Goal: Transaction & Acquisition: Purchase product/service

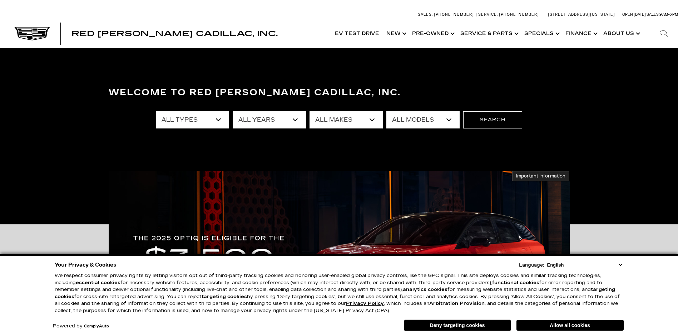
click at [620, 263] on select "English Spanish / Español English / United Kingdom Korean / 한국어 Vietnamese / Ti…" at bounding box center [585, 264] width 78 height 7
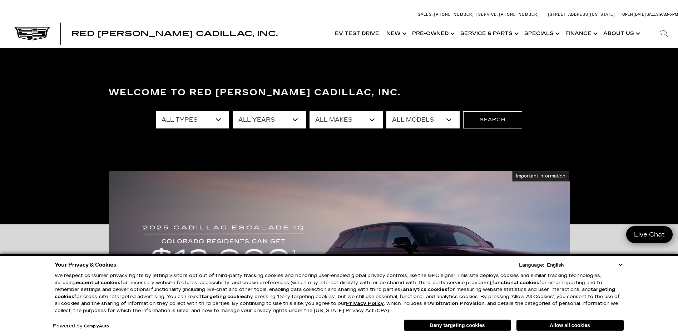
click at [448, 325] on button "Deny targeting cookies" at bounding box center [457, 324] width 107 height 11
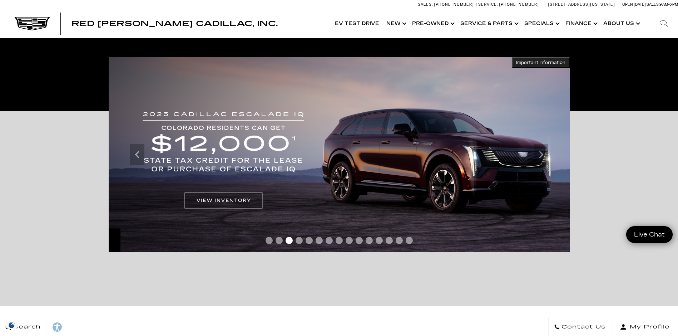
scroll to position [119, 0]
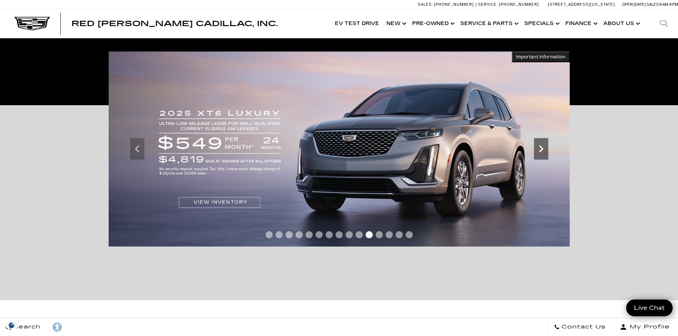
click at [542, 151] on icon "Next slide" at bounding box center [541, 149] width 14 height 14
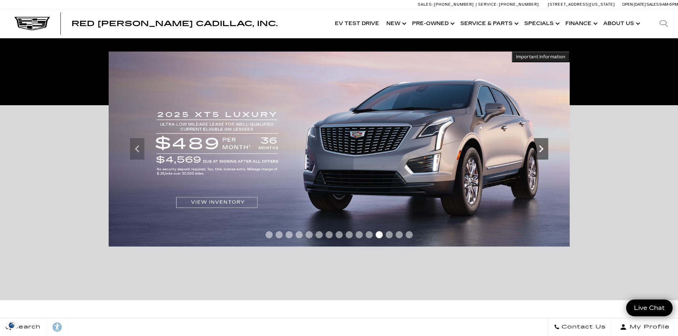
click at [542, 151] on icon "Next slide" at bounding box center [541, 149] width 14 height 14
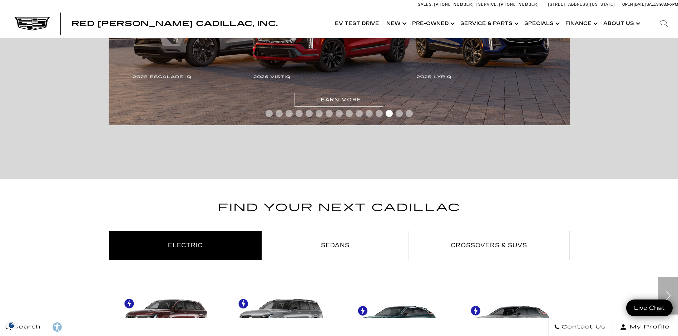
scroll to position [358, 0]
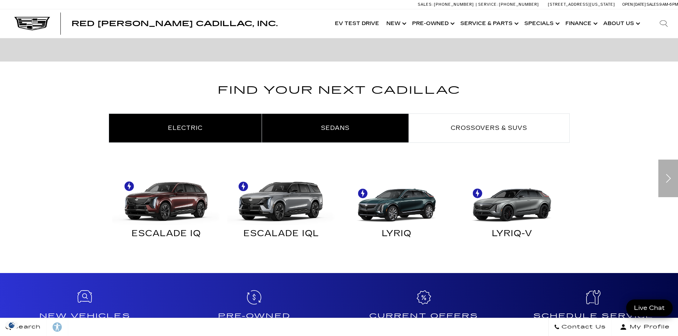
click at [348, 123] on link "Sedans" at bounding box center [335, 128] width 147 height 29
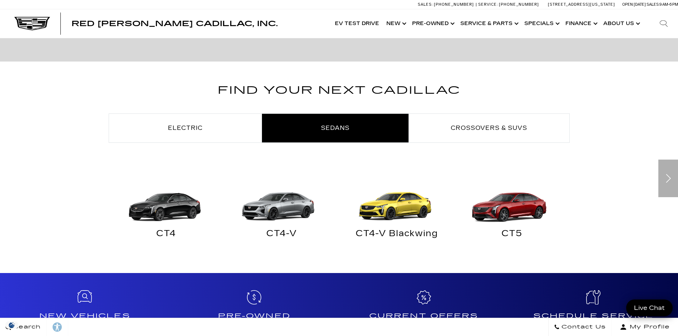
scroll to position [417, 0]
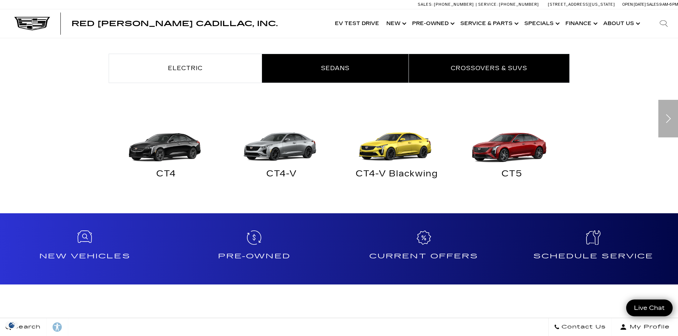
click at [488, 67] on span "Crossovers & SUVs" at bounding box center [489, 68] width 77 height 7
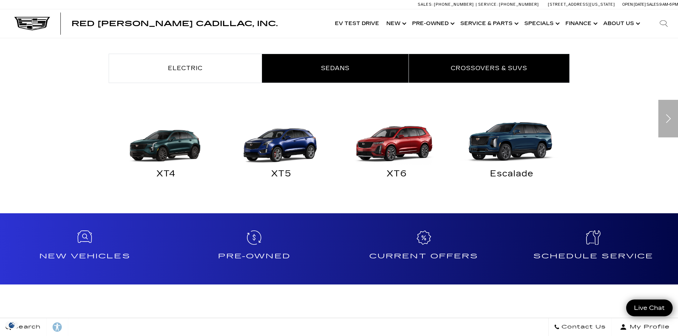
click at [359, 70] on link "Sedans" at bounding box center [335, 68] width 147 height 29
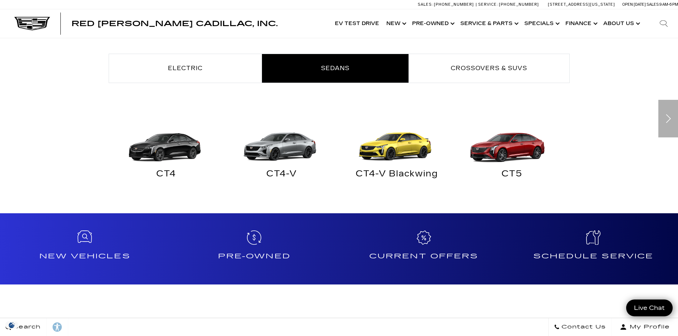
click at [511, 148] on img "Sedans" at bounding box center [510, 138] width 108 height 54
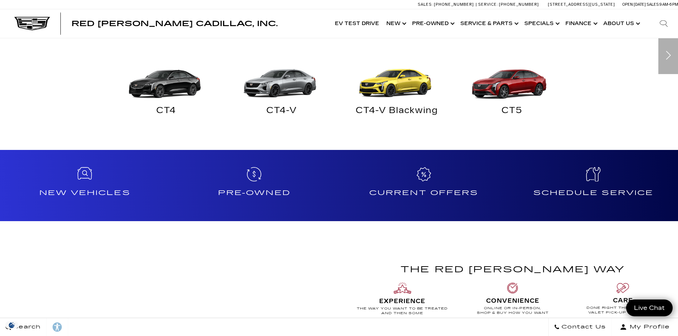
scroll to position [536, 0]
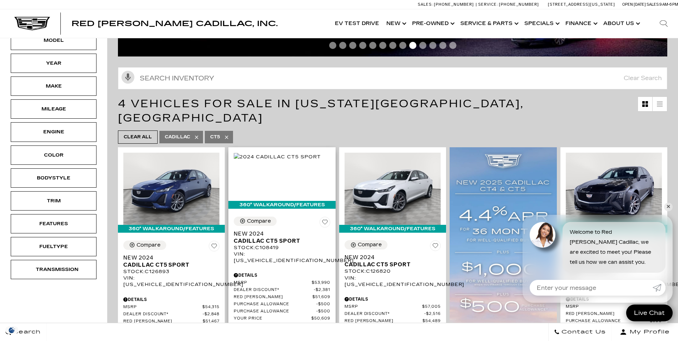
scroll to position [60, 0]
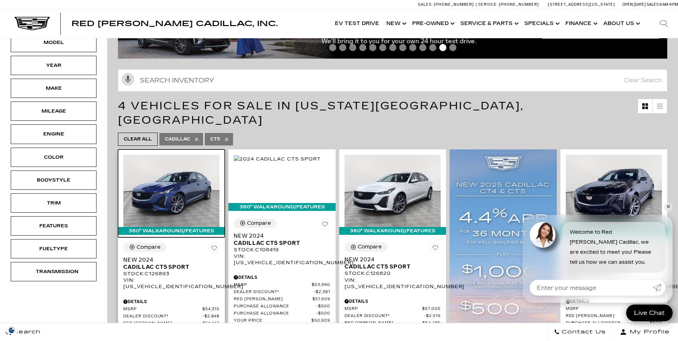
click at [182, 171] on img at bounding box center [171, 191] width 96 height 72
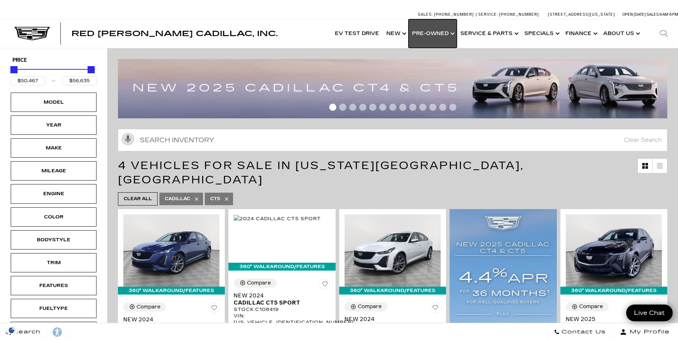
click at [454, 33] on link "Show Pre-Owned" at bounding box center [433, 33] width 48 height 29
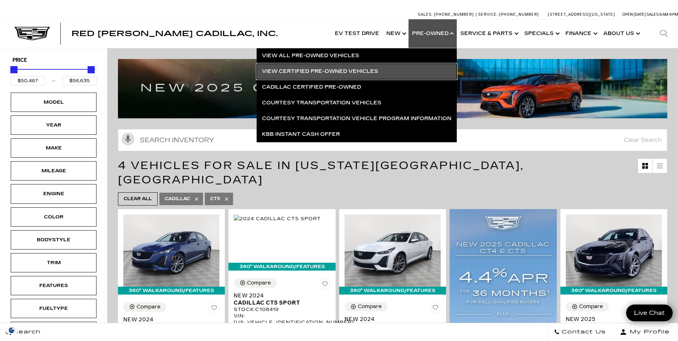
click at [312, 70] on link "View Certified Pre-Owned Vehicles" at bounding box center [357, 72] width 200 height 16
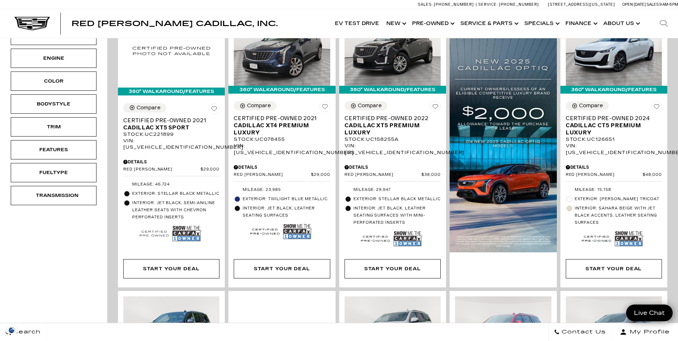
scroll to position [179, 0]
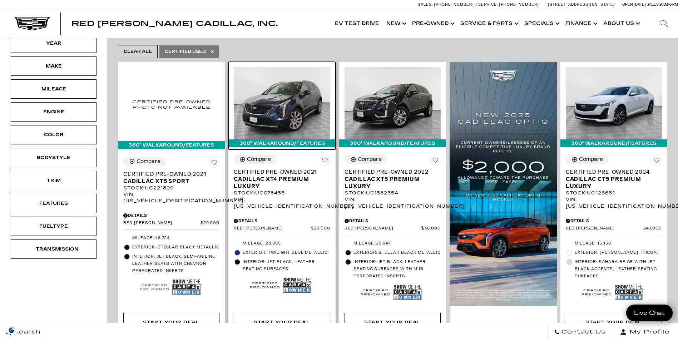
click at [279, 80] on img at bounding box center [282, 103] width 96 height 72
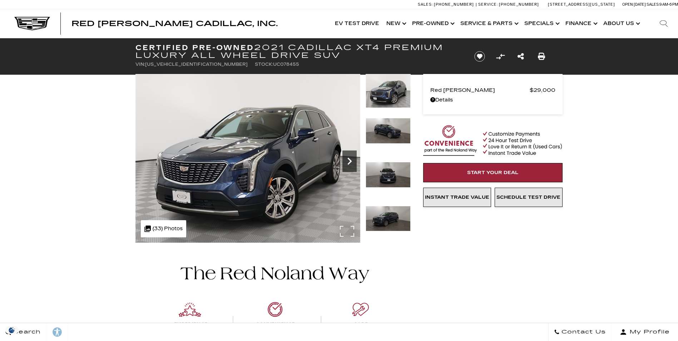
click at [349, 157] on icon "Next" at bounding box center [350, 161] width 14 height 14
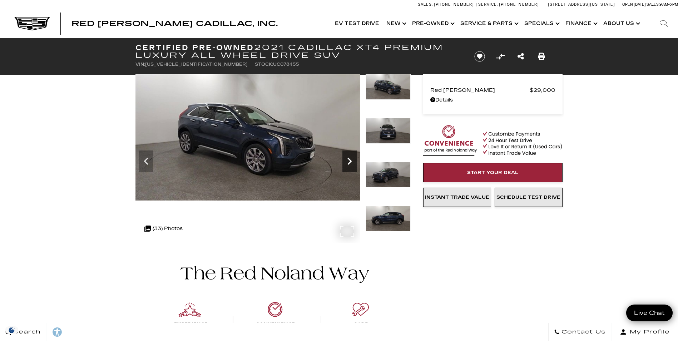
click at [349, 157] on icon "Next" at bounding box center [350, 161] width 14 height 14
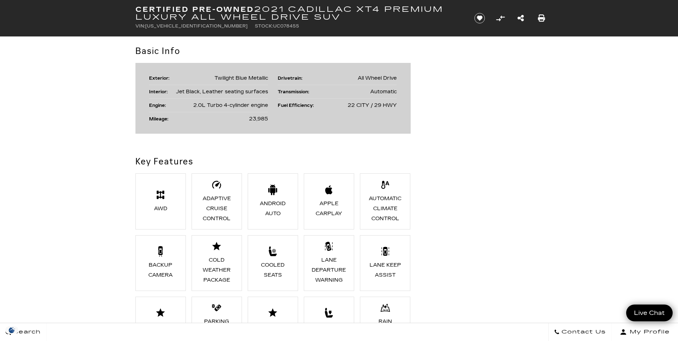
scroll to position [536, 0]
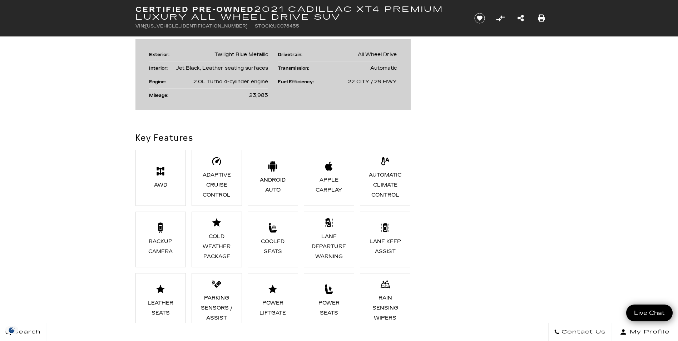
click at [331, 174] on li "Apple CarPlay" at bounding box center [329, 178] width 51 height 56
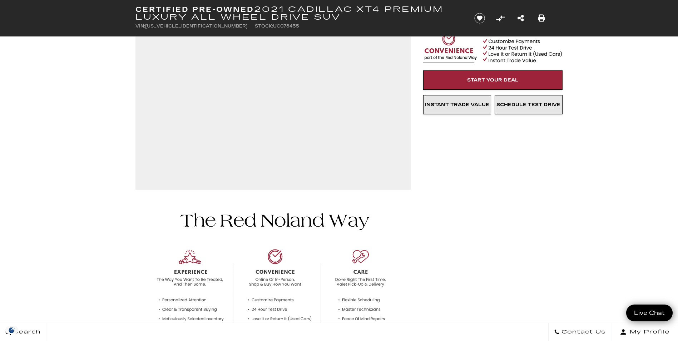
scroll to position [0, 0]
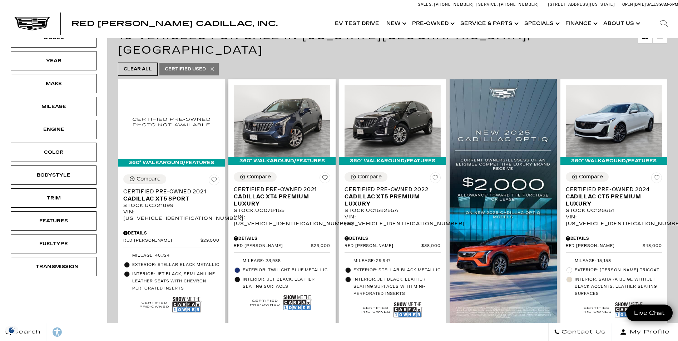
scroll to position [179, 0]
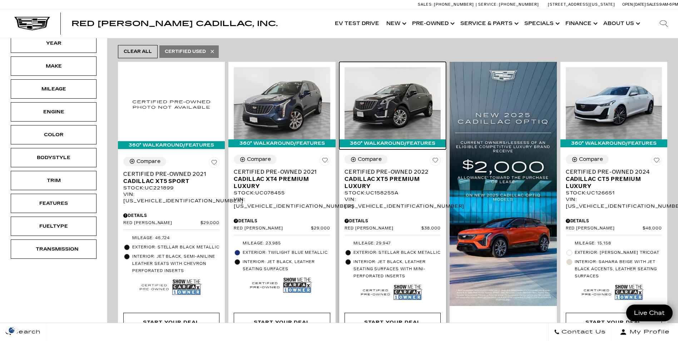
click at [403, 82] on img at bounding box center [393, 103] width 96 height 72
